Goal: Task Accomplishment & Management: Manage account settings

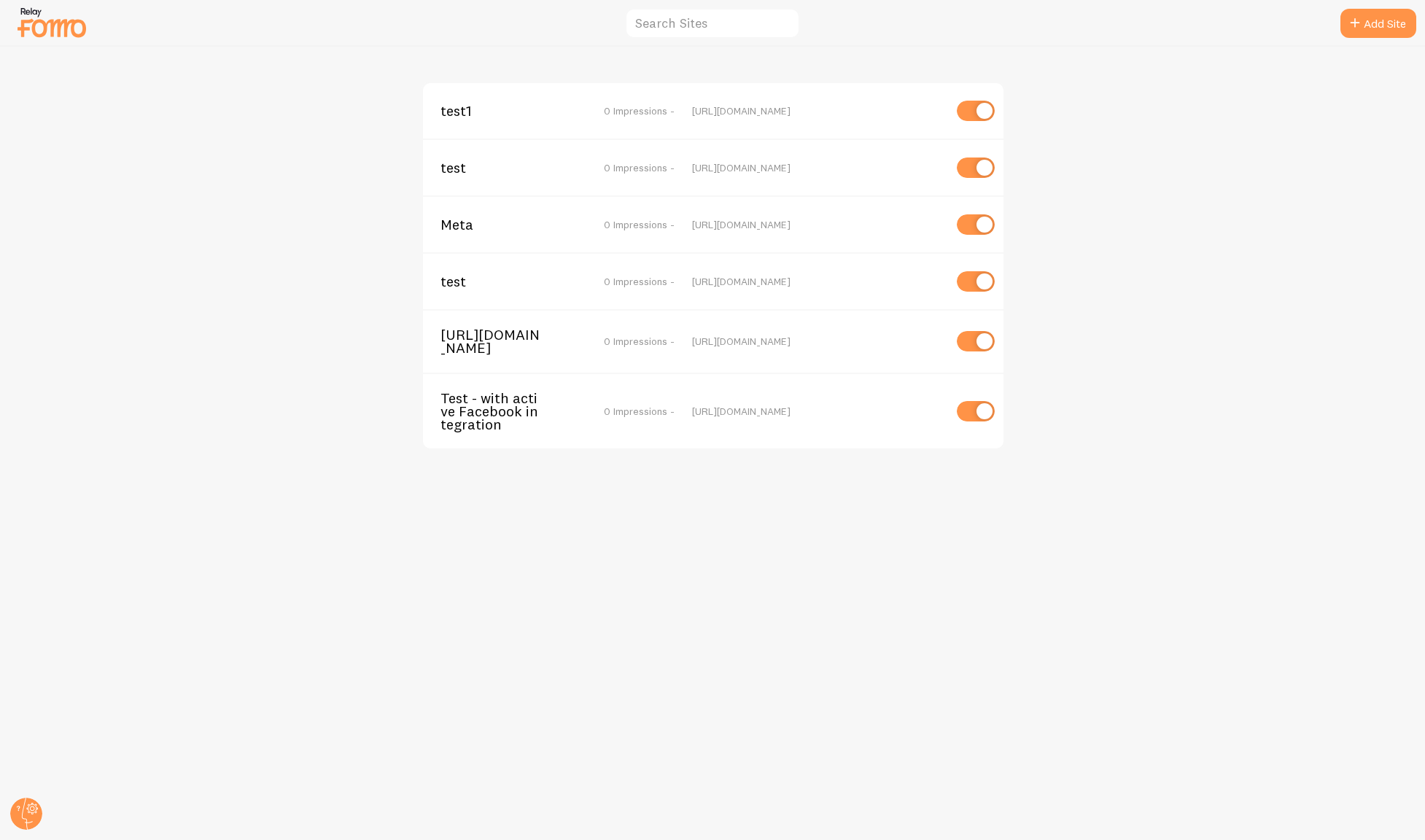
click at [56, 27] on img at bounding box center [52, 22] width 73 height 38
click at [42, 811] on icon at bounding box center [26, 814] width 35 height 35
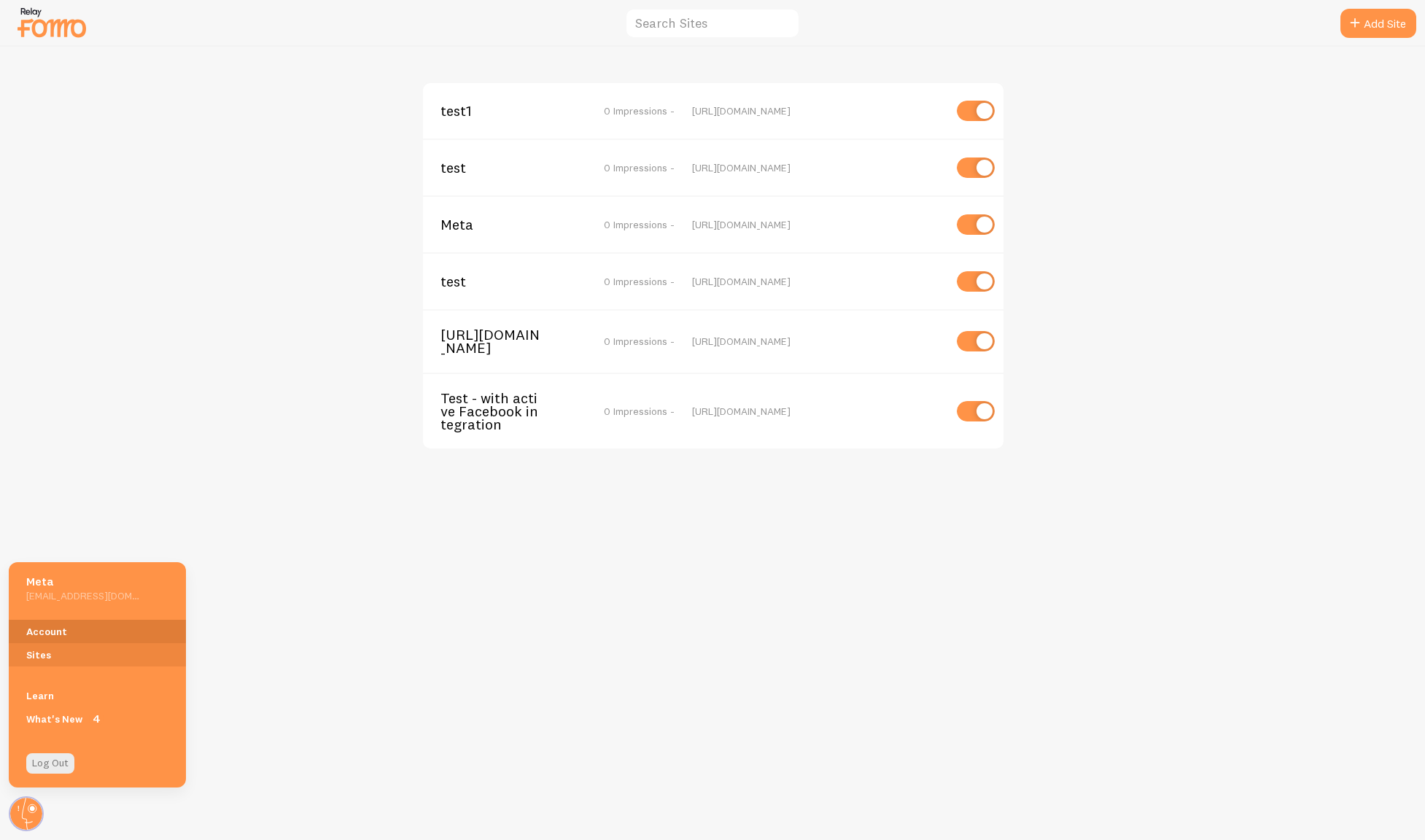
click at [79, 639] on link "Account" at bounding box center [97, 631] width 177 height 24
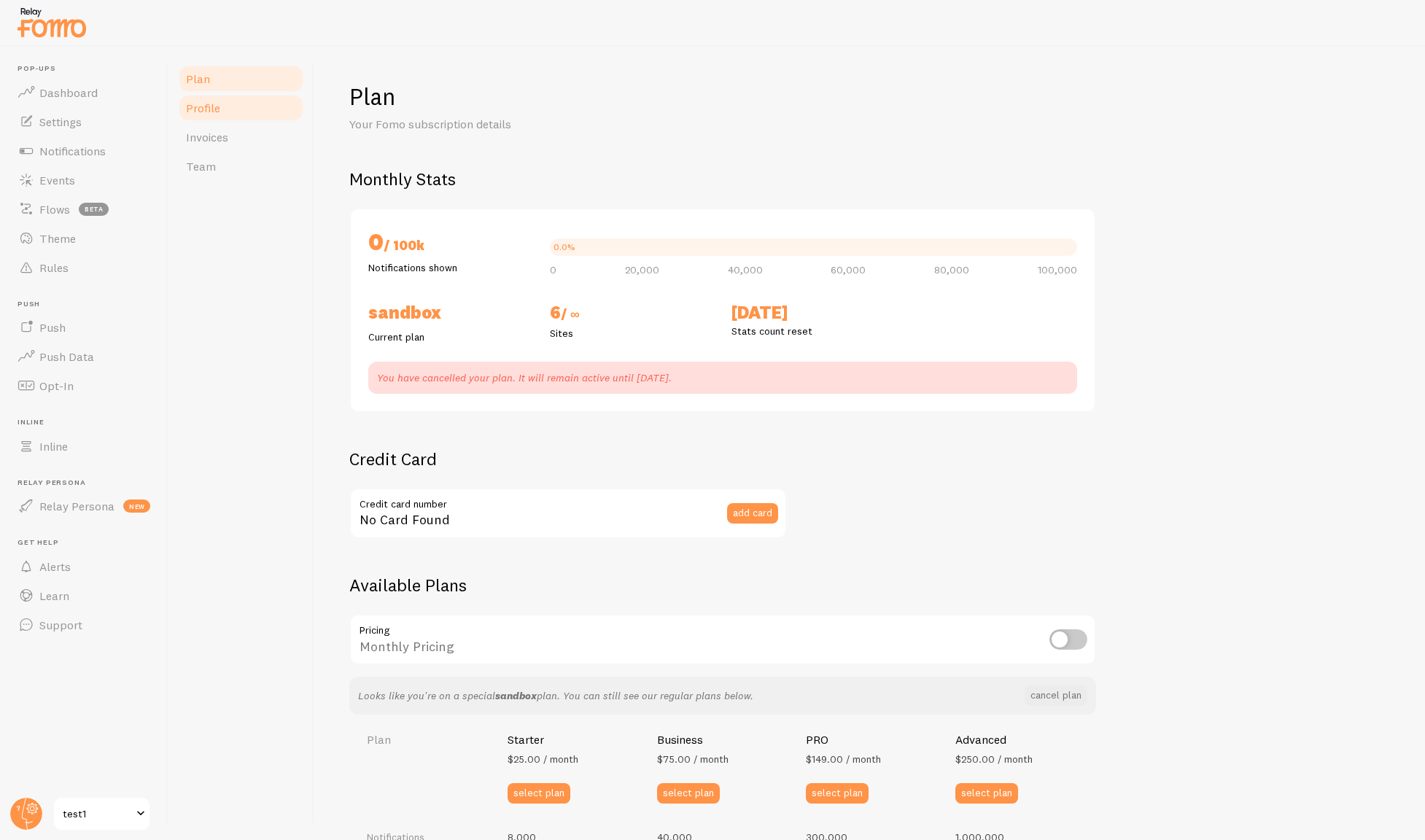
click at [248, 117] on link "Profile" at bounding box center [241, 108] width 128 height 29
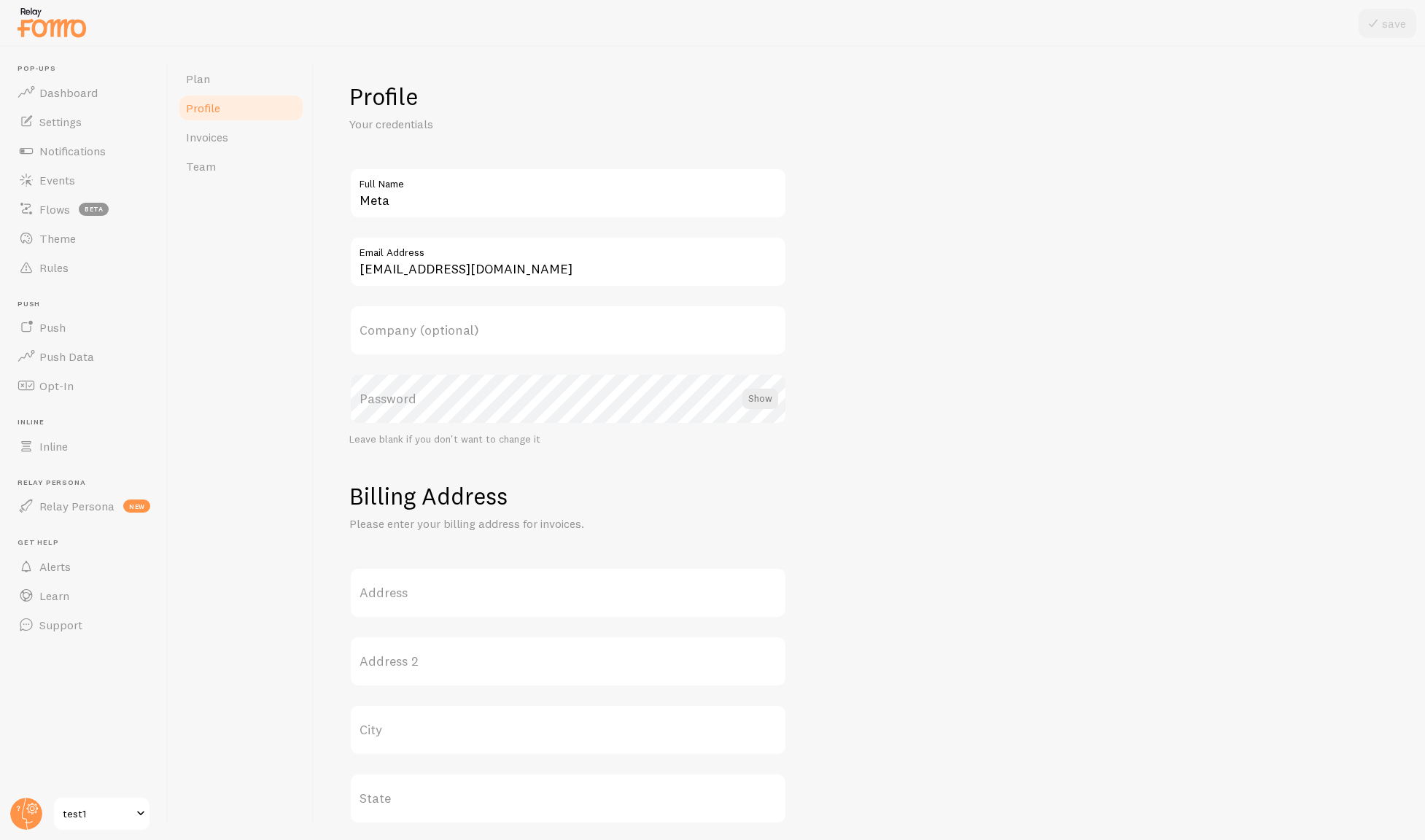
click at [488, 401] on label "Password" at bounding box center [568, 399] width 438 height 51
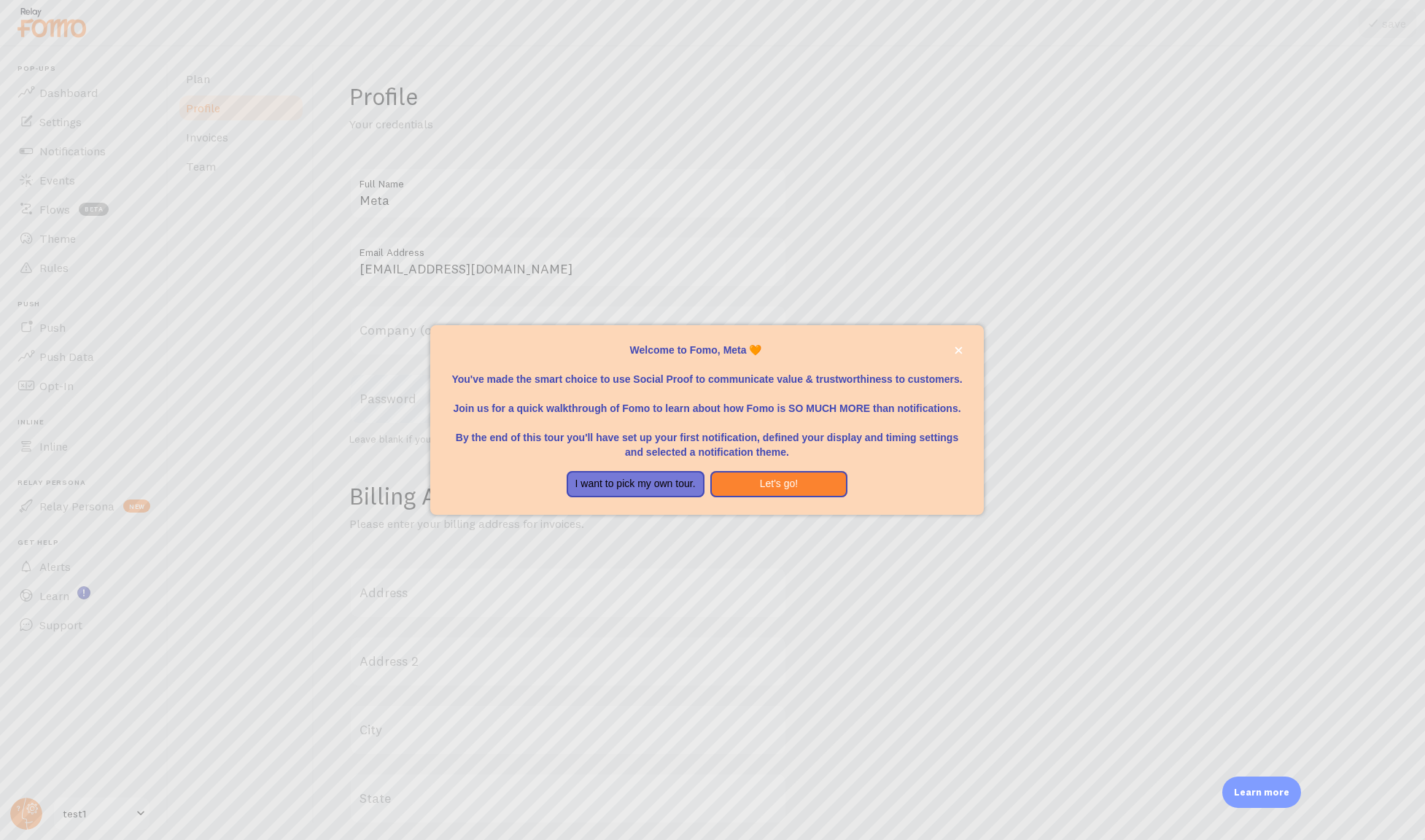
click at [1068, 373] on div at bounding box center [712, 420] width 1425 height 840
click at [740, 492] on button "Let's go!" at bounding box center [780, 484] width 138 height 26
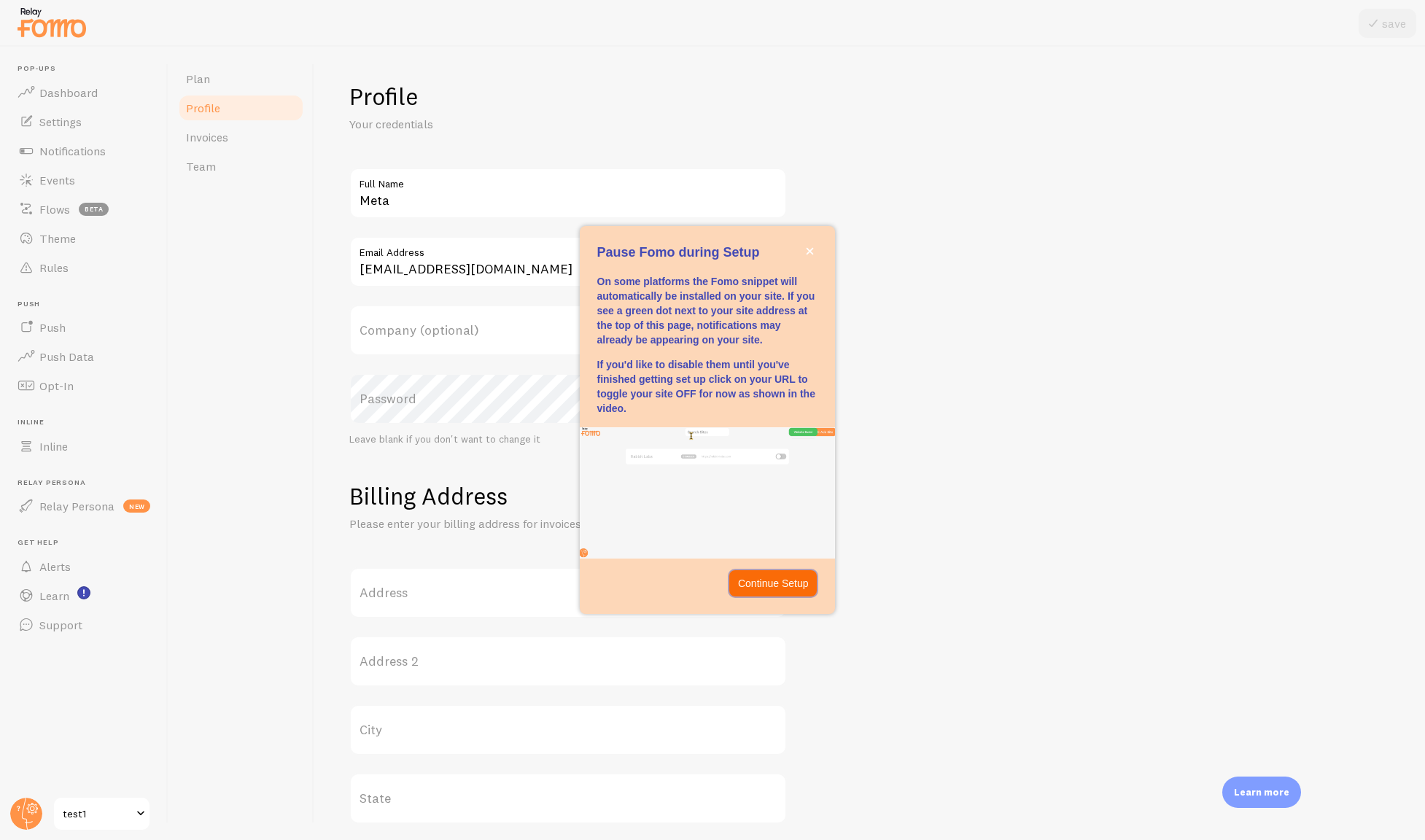
click at [755, 587] on p "Continue Setup" at bounding box center [773, 583] width 71 height 15
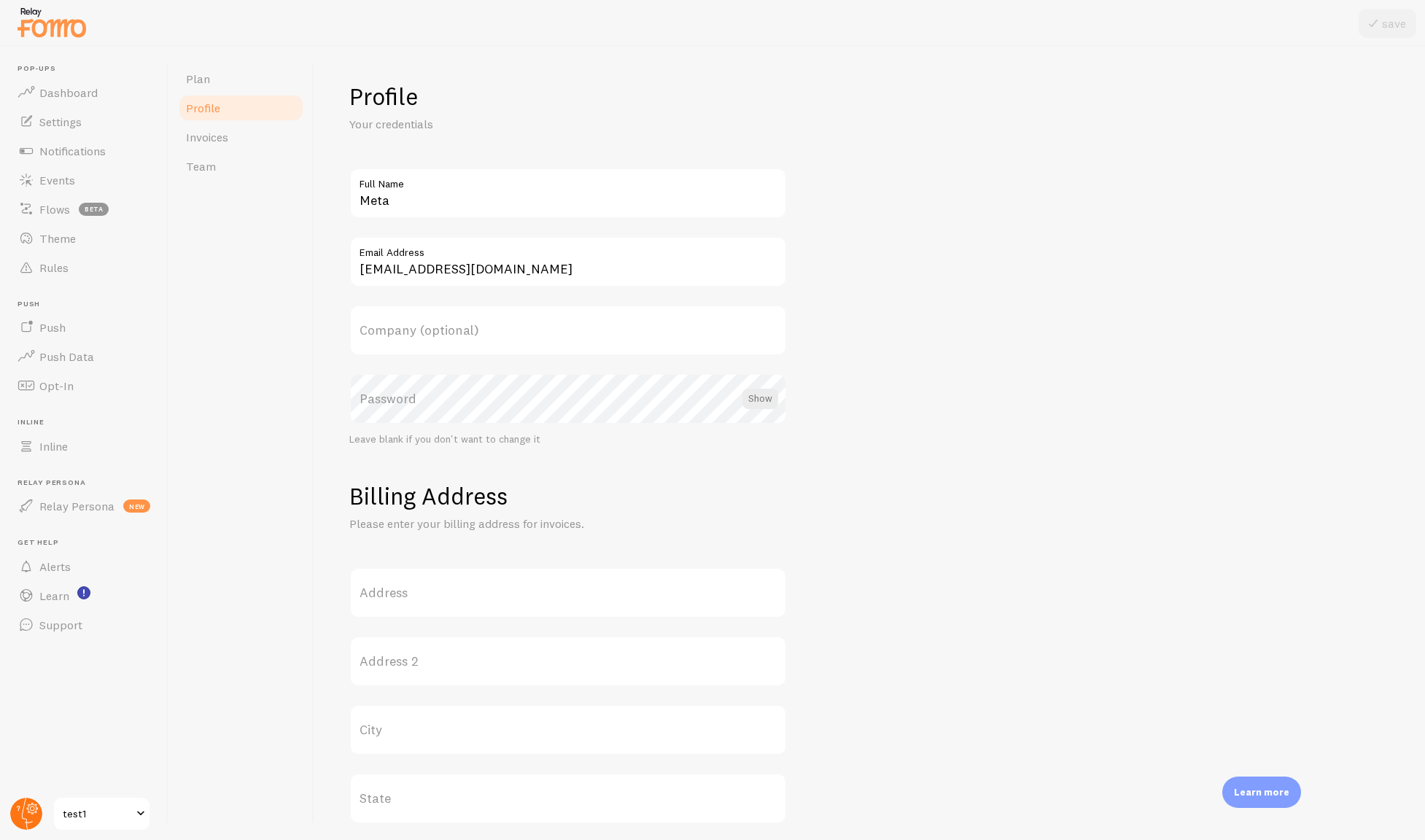
click at [42, 821] on icon at bounding box center [26, 814] width 35 height 35
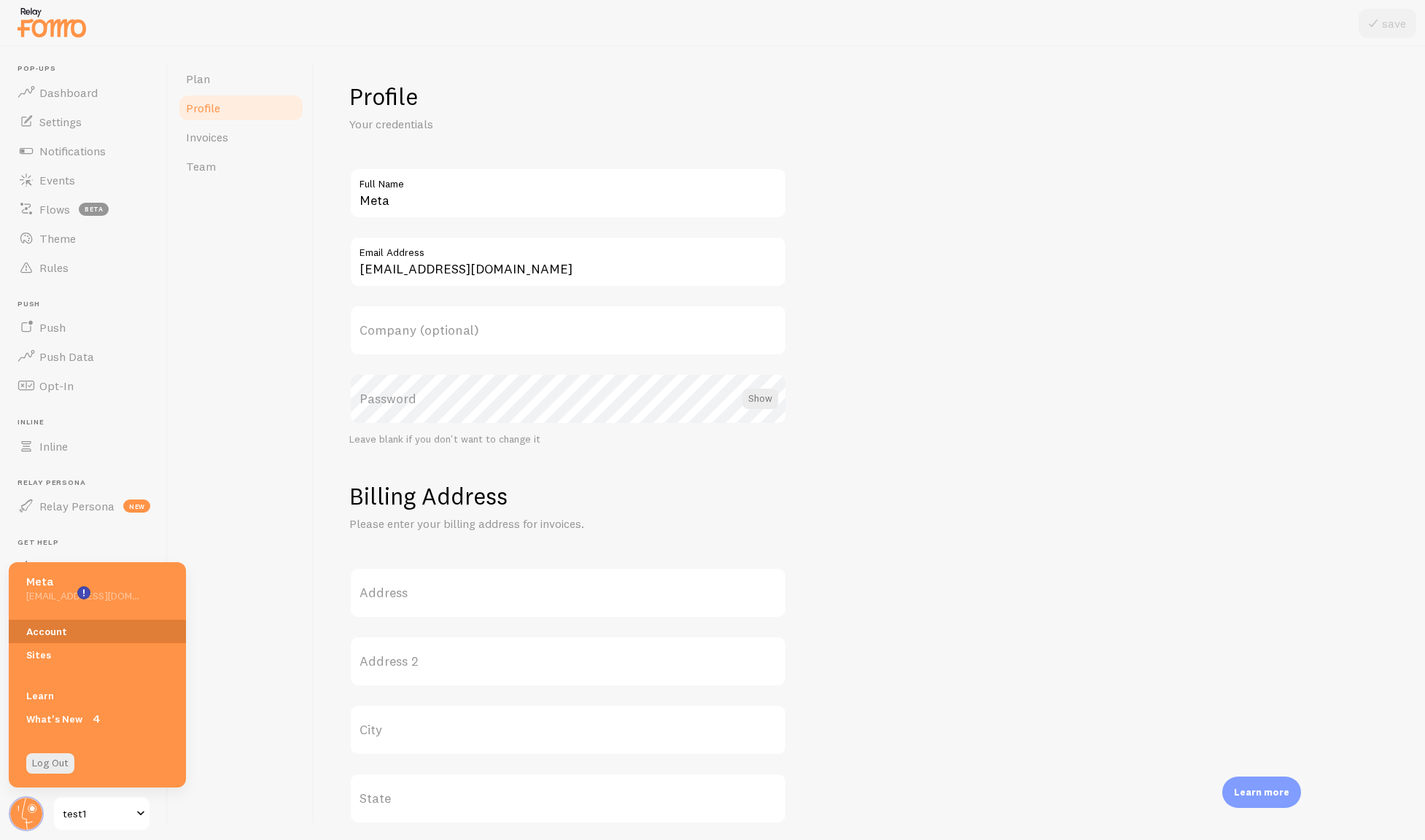
click at [94, 631] on link "Account" at bounding box center [97, 631] width 177 height 24
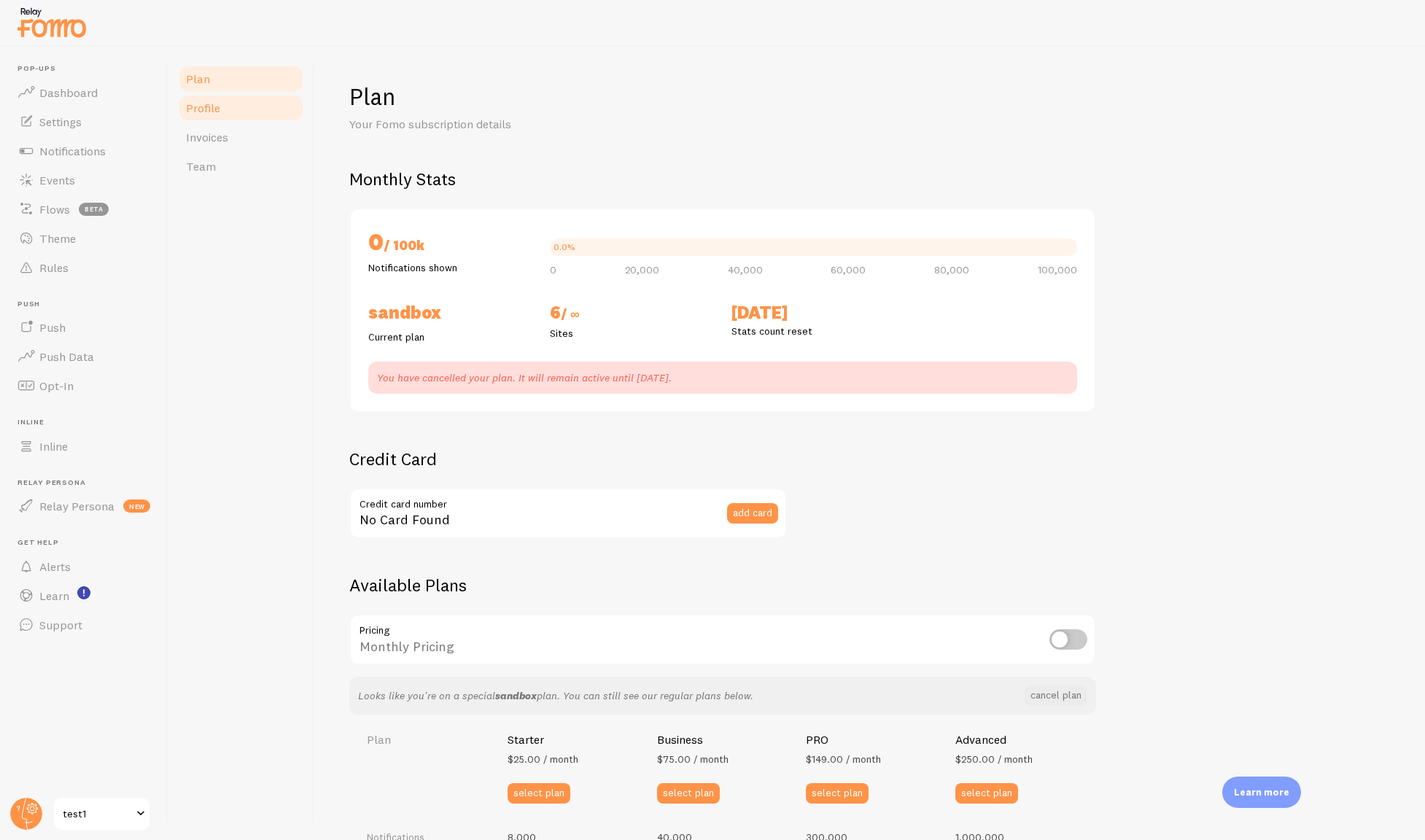
click at [206, 115] on link "Profile" at bounding box center [241, 108] width 128 height 29
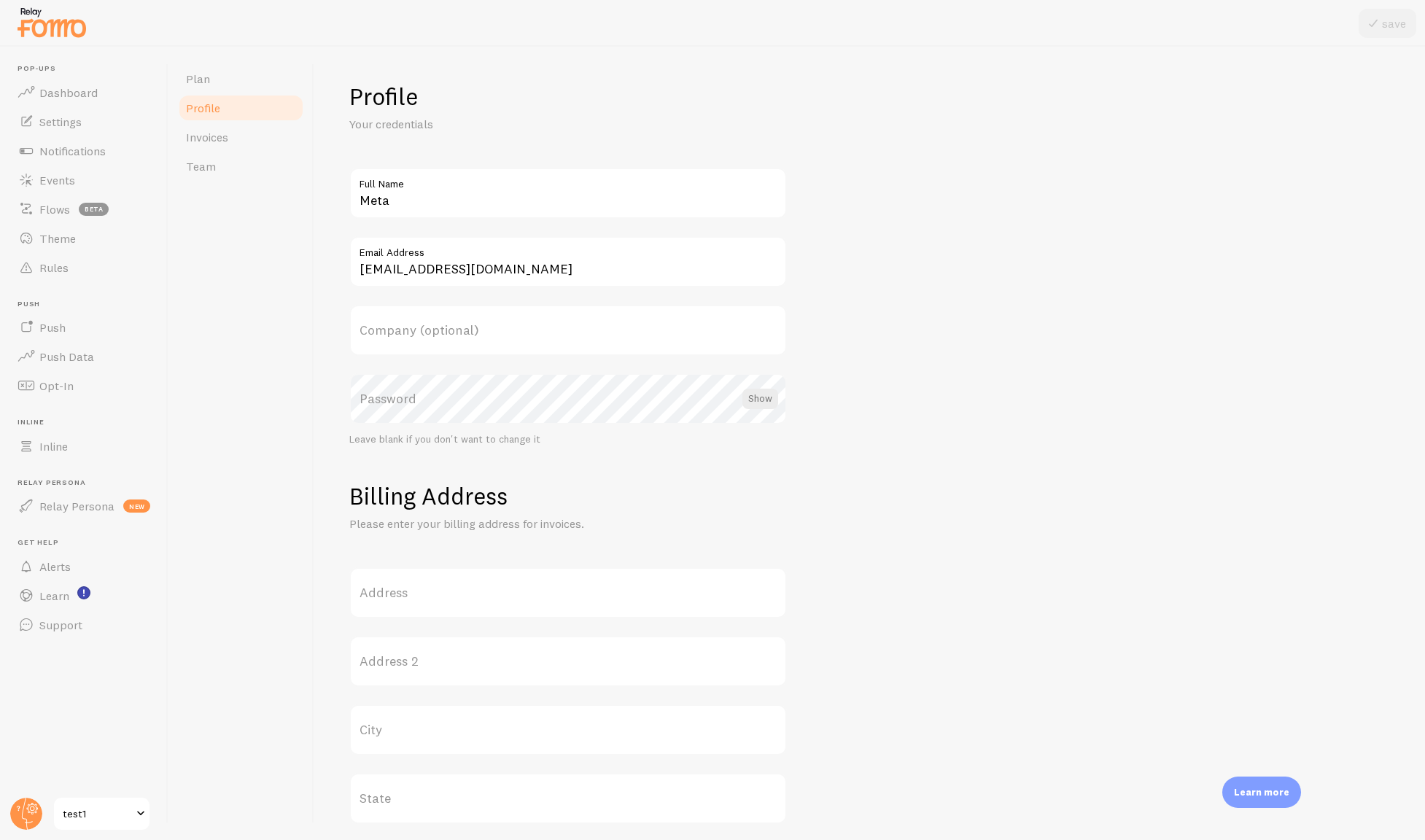
click at [436, 402] on label "Password" at bounding box center [568, 399] width 438 height 51
click at [755, 401] on div at bounding box center [760, 399] width 36 height 20
click at [662, 389] on label "Password" at bounding box center [568, 399] width 438 height 51
click at [658, 413] on label "Password" at bounding box center [568, 399] width 438 height 51
click at [1388, 22] on button "save" at bounding box center [1387, 23] width 58 height 29
